Goal: Task Accomplishment & Management: Complete application form

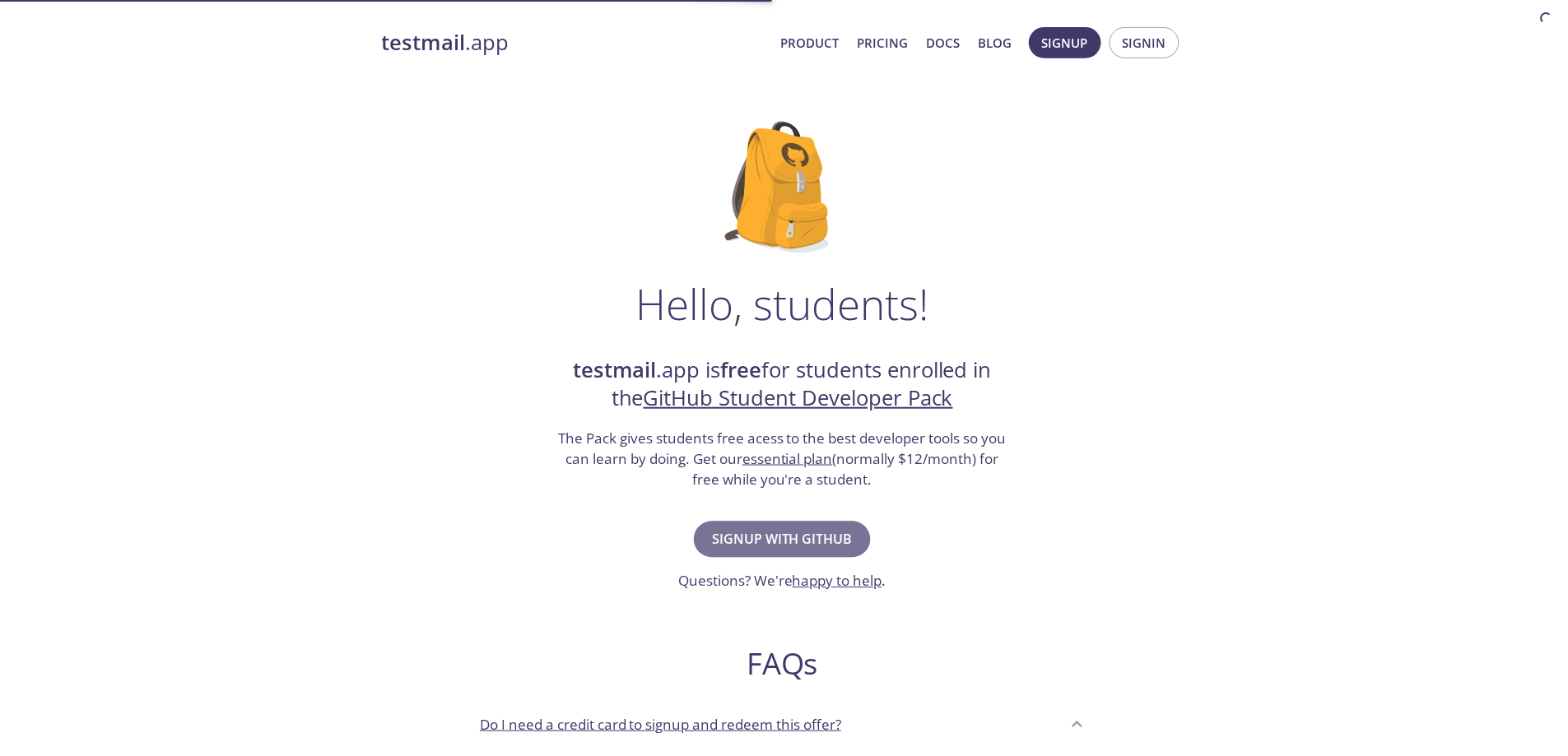
click at [815, 539] on span "Signup with GitHub" at bounding box center [784, 541] width 140 height 23
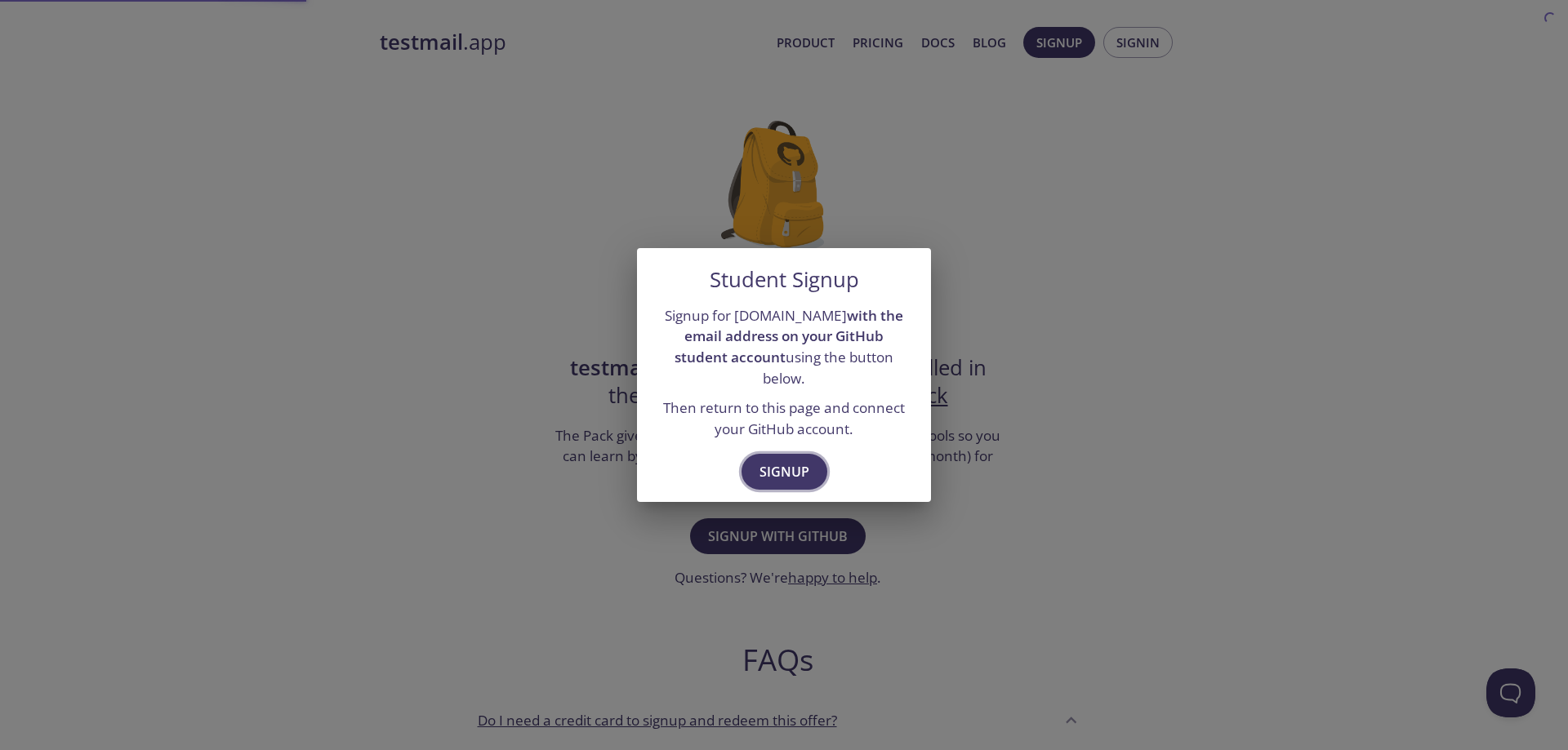
click at [766, 460] on span "Signup" at bounding box center [784, 472] width 50 height 23
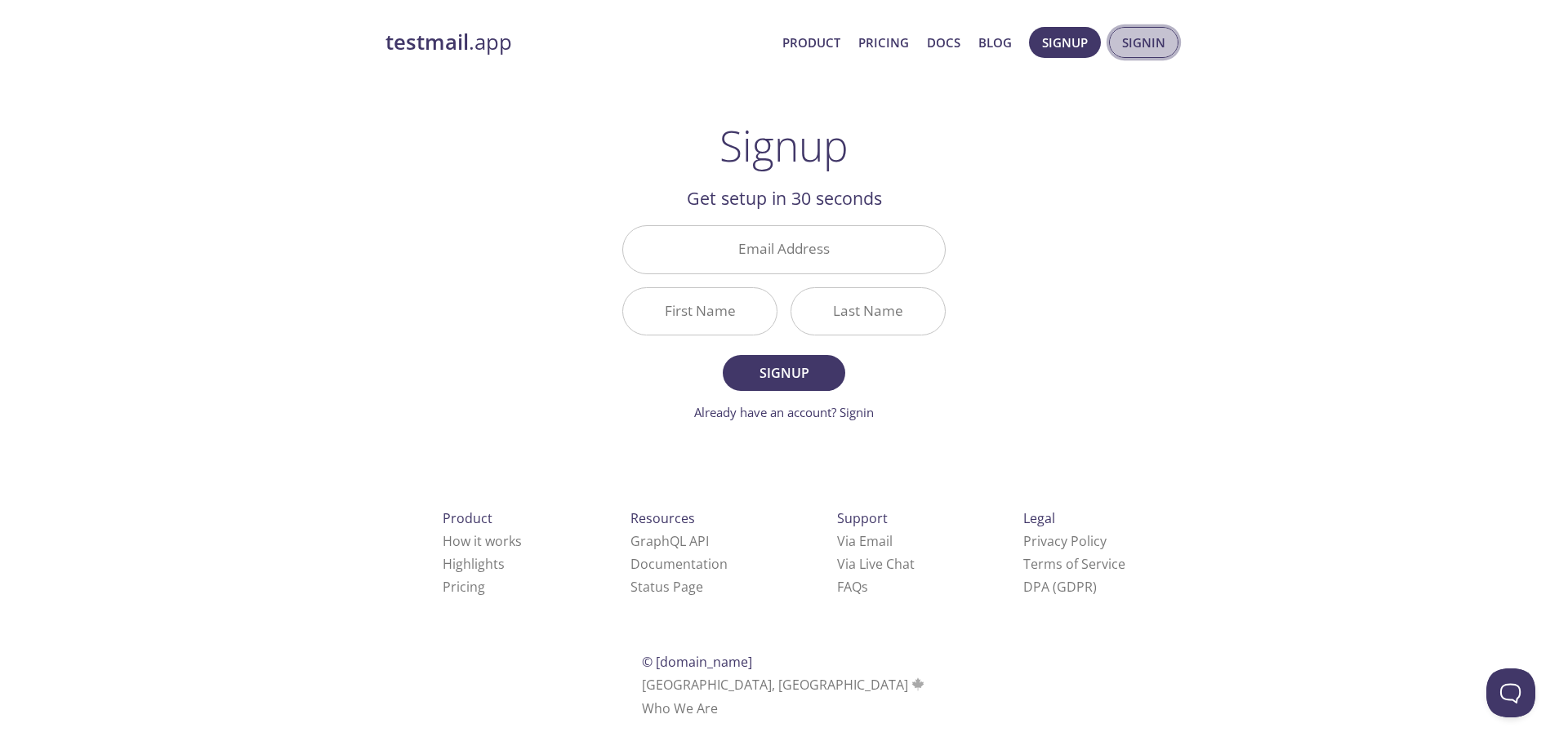
click at [1147, 47] on span "Signin" at bounding box center [1143, 42] width 43 height 21
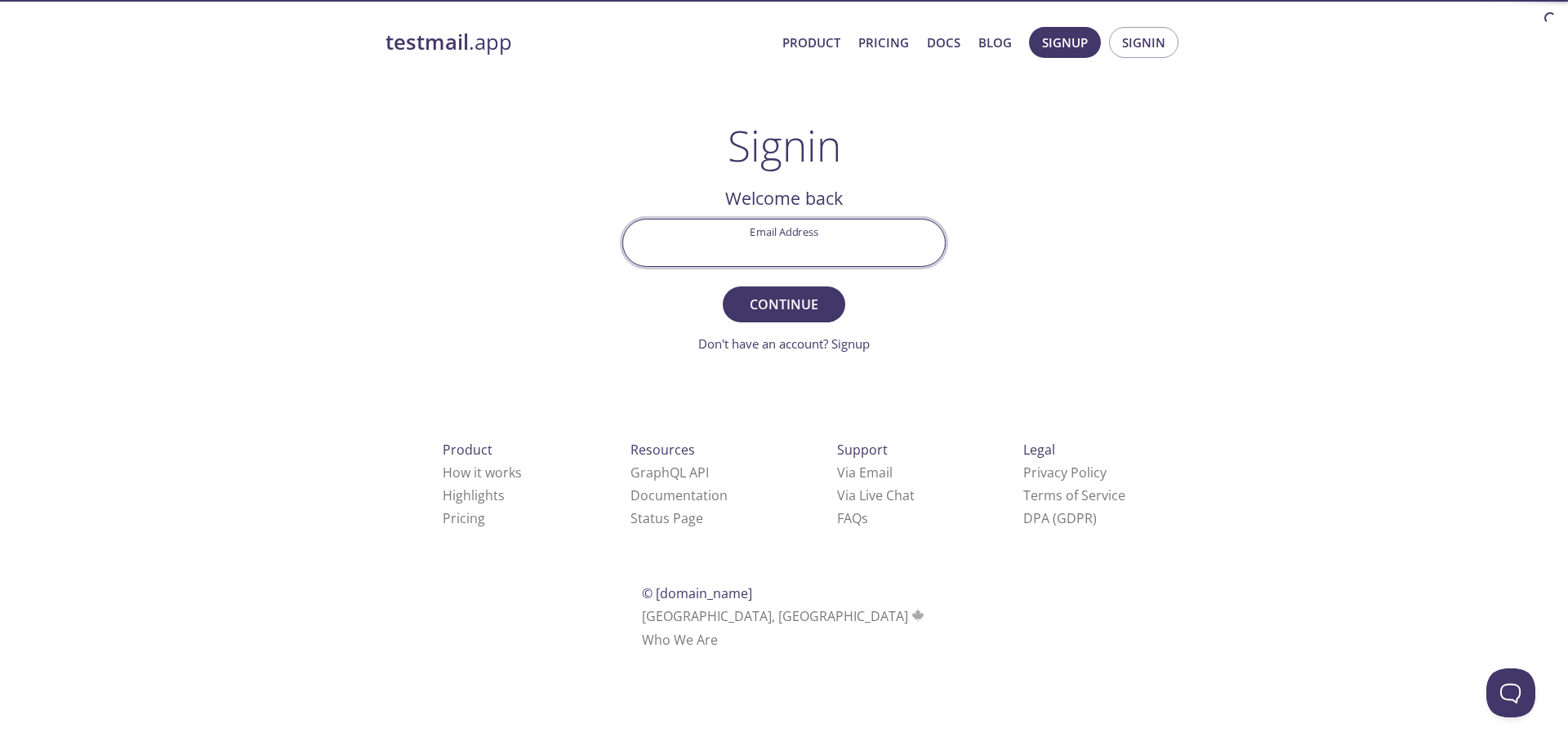
click at [839, 244] on input "Email Address" at bounding box center [784, 242] width 322 height 47
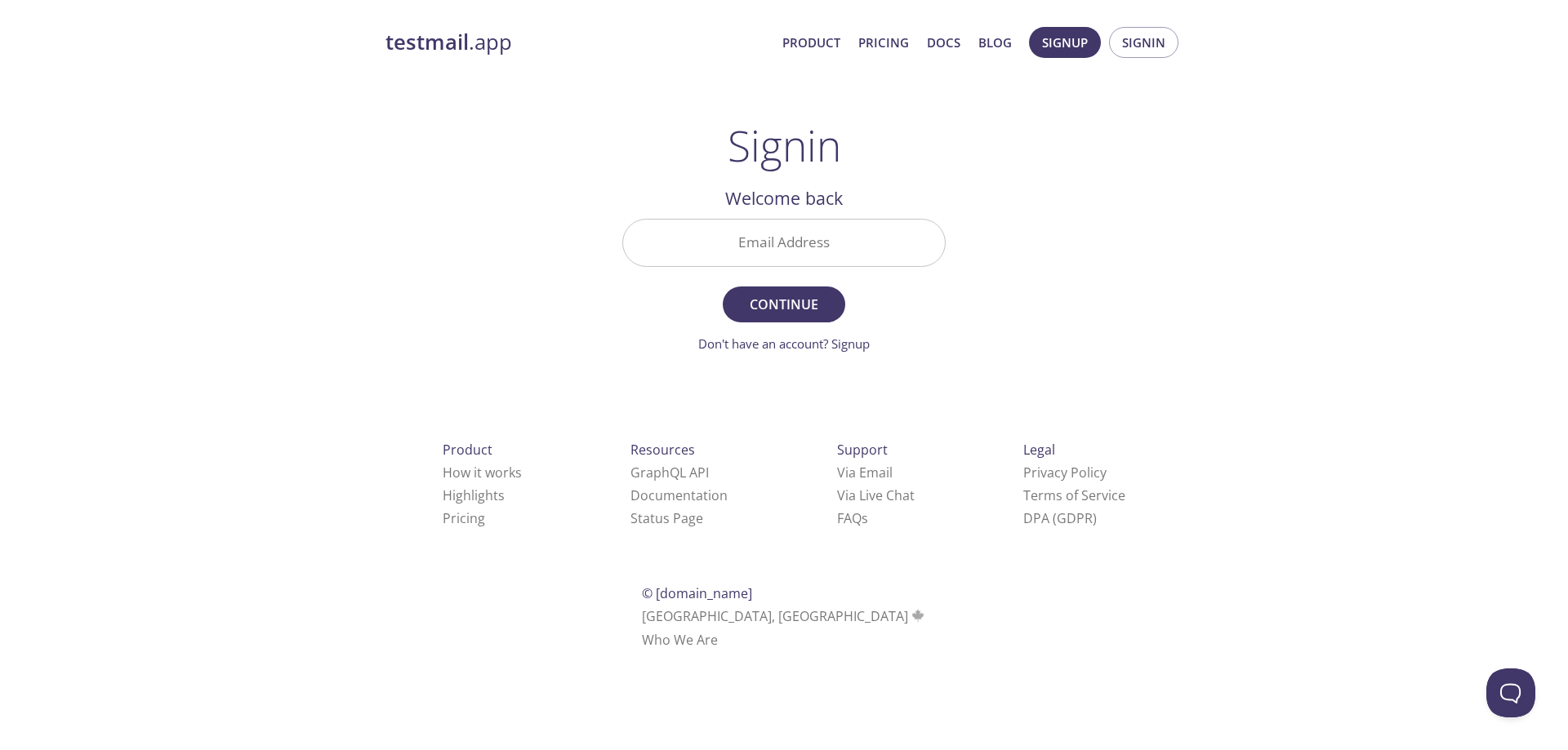
click at [1048, 230] on div "testmail .app Product Pricing Docs Blog Signup Signin Signin Welcome back Email…" at bounding box center [784, 357] width 836 height 681
click at [787, 239] on input "Email Address" at bounding box center [784, 242] width 322 height 47
paste input "4zl6vsj"
type input "4zl6vsj"
click at [790, 307] on span "Continue" at bounding box center [784, 305] width 86 height 23
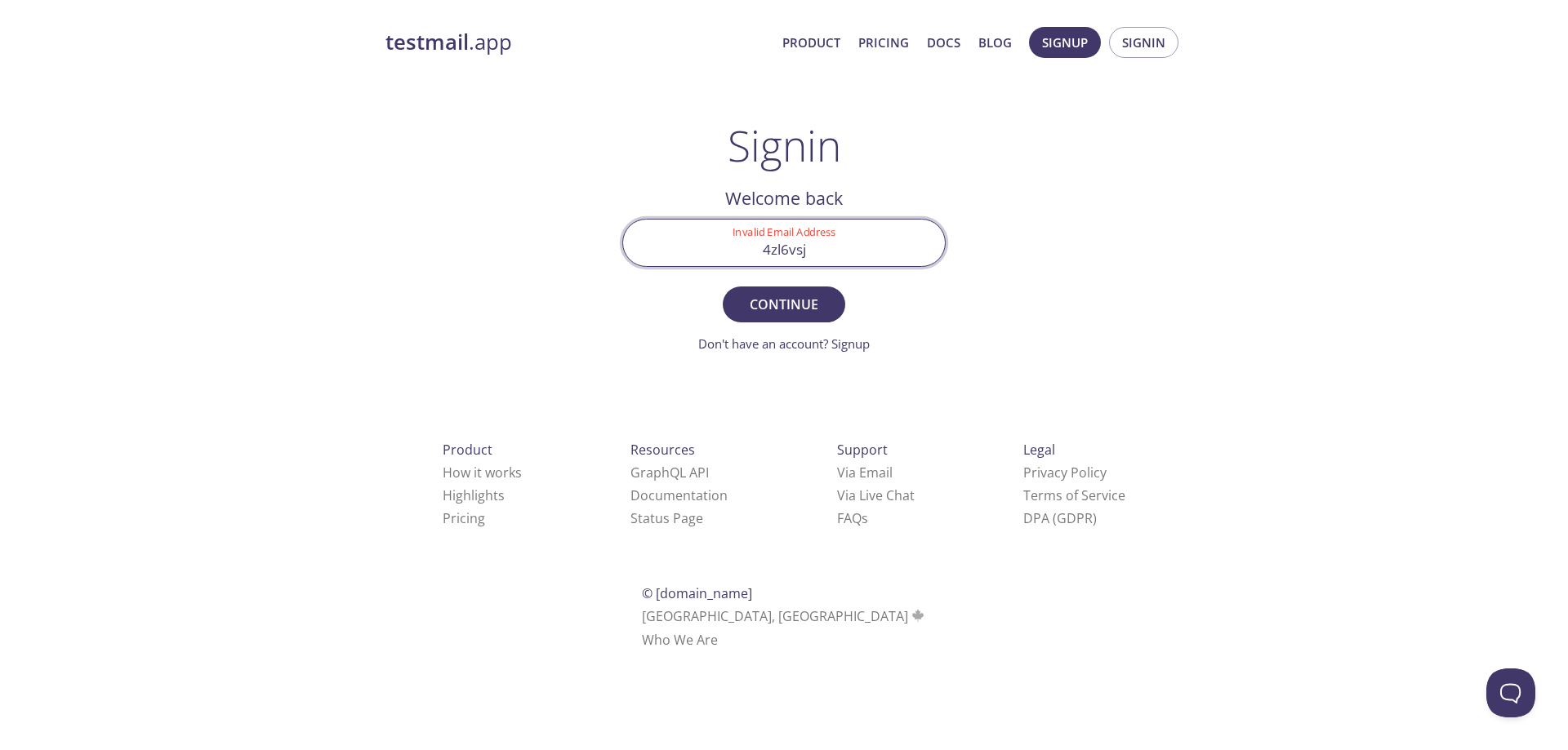
drag, startPoint x: 759, startPoint y: 249, endPoint x: 669, endPoint y: 247, distance: 90.0
click at [671, 248] on input "4zl6vsj" at bounding box center [784, 242] width 322 height 47
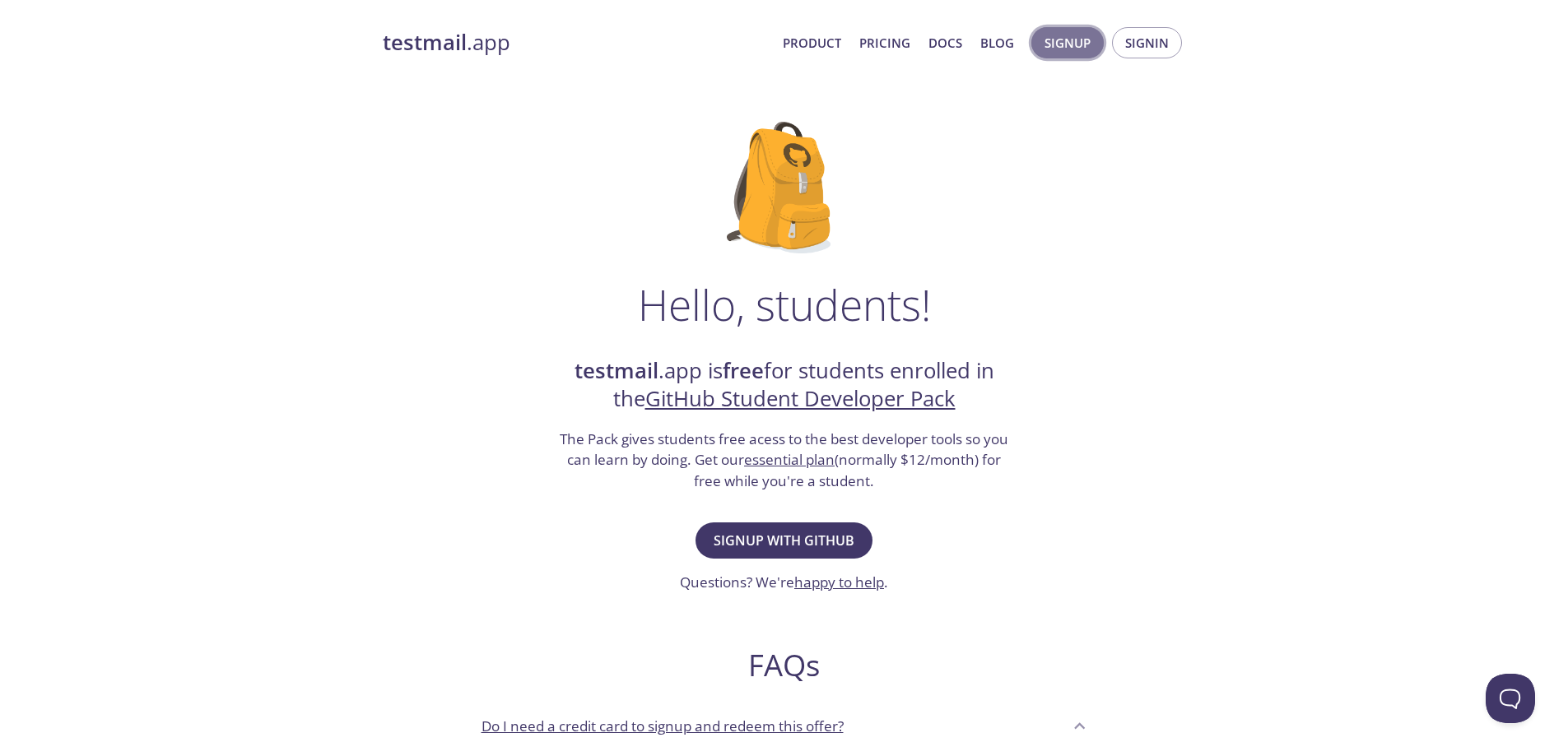
click at [1086, 40] on span "Signup" at bounding box center [1068, 43] width 46 height 21
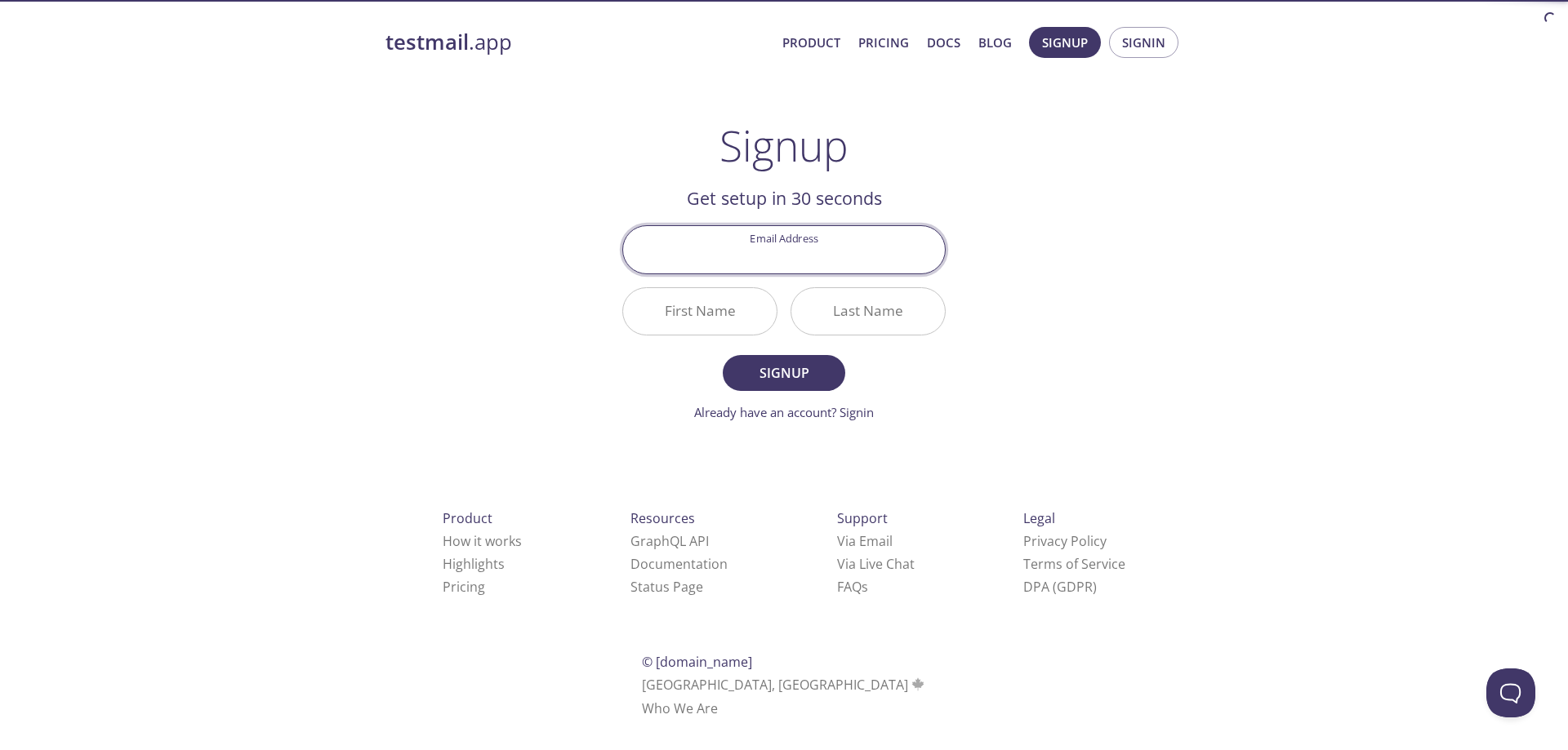
click at [844, 256] on input "Email Address" at bounding box center [784, 249] width 322 height 47
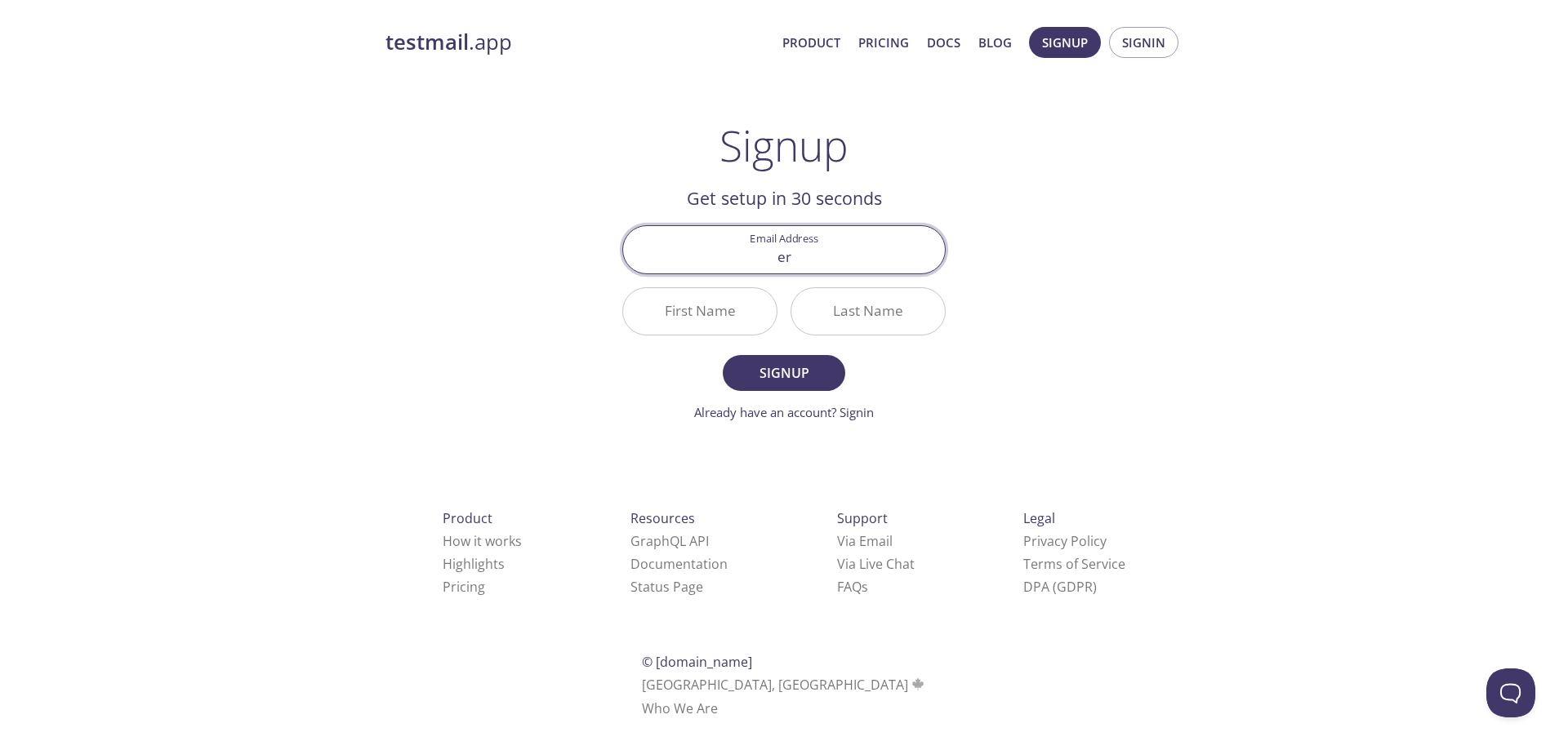
type input "[EMAIL_ADDRESS][DOMAIN_NAME]"
click at [743, 311] on input "First Name" at bounding box center [700, 311] width 153 height 47
type input "Ery"
click at [832, 305] on input "Last Name" at bounding box center [868, 311] width 153 height 47
type input "rizal"
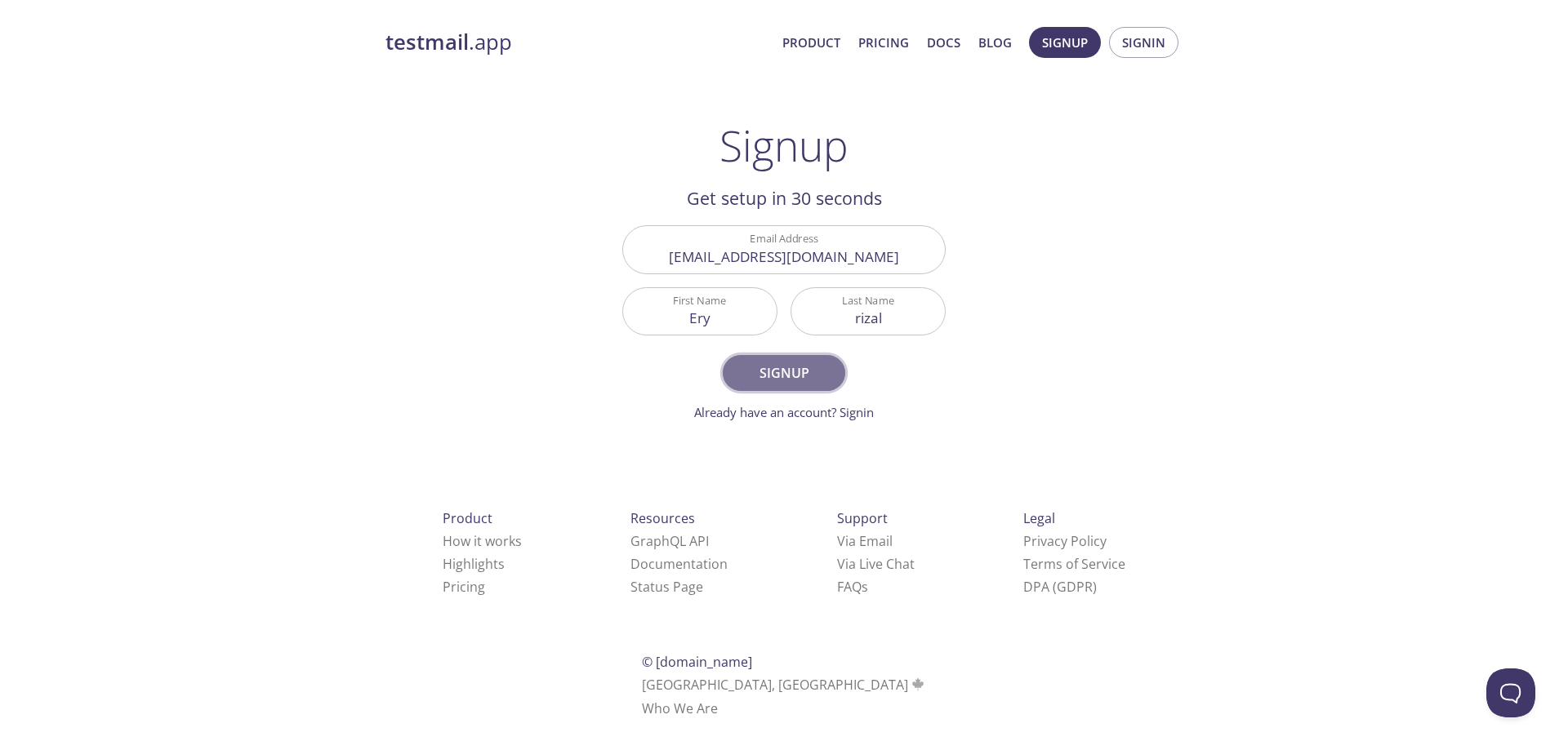
click at [778, 376] on span "Signup" at bounding box center [784, 373] width 86 height 23
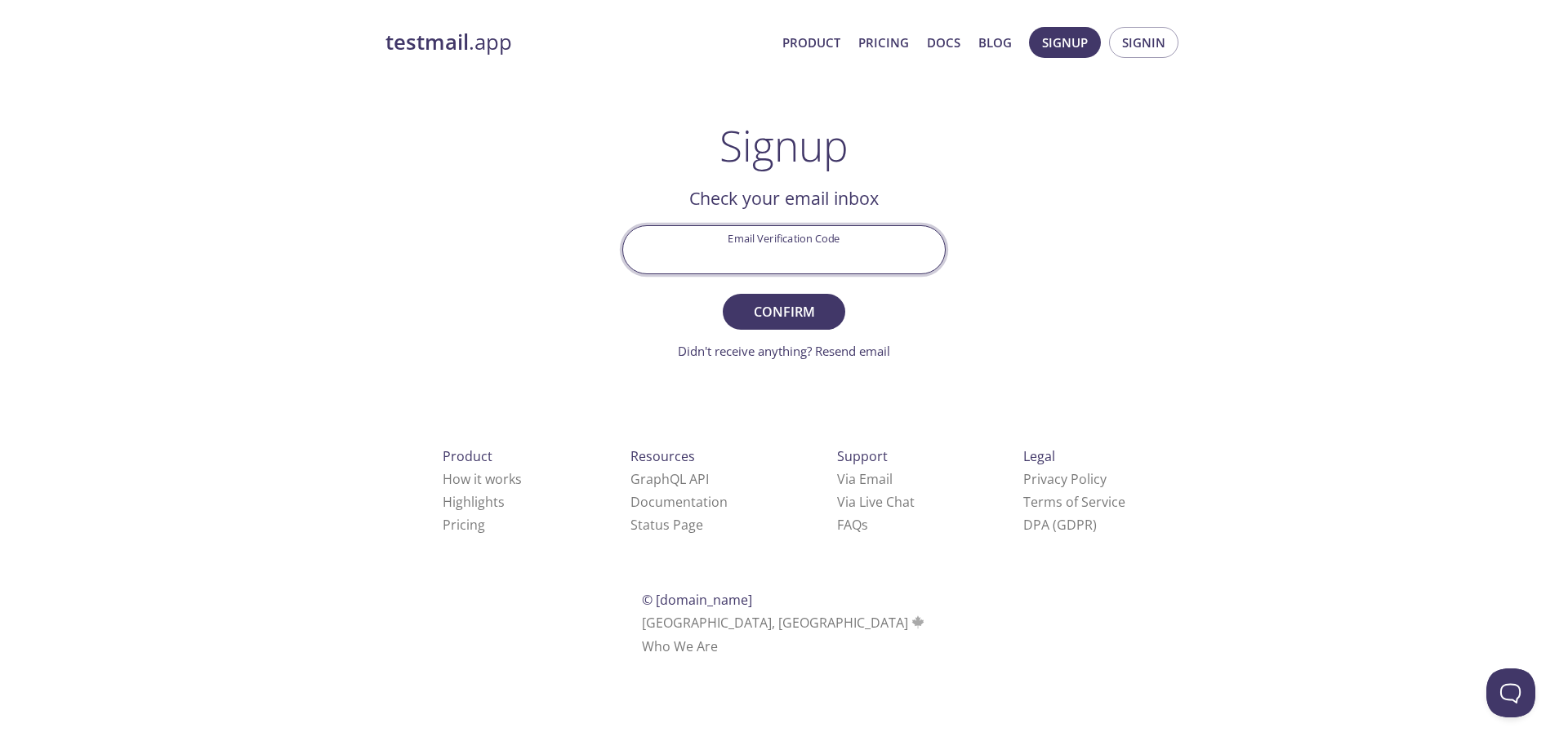
click at [843, 254] on input "Email Verification Code" at bounding box center [784, 249] width 322 height 47
paste input "4ZL6VSJ"
type input "4ZL6VSJ"
click at [813, 306] on span "Confirm" at bounding box center [784, 312] width 86 height 23
